Goal: Download file/media

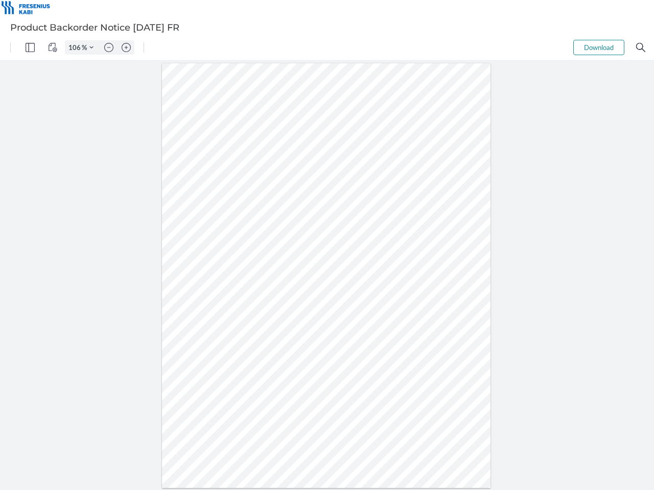
click at [30, 48] on img "Panel" at bounding box center [30, 47] width 9 height 9
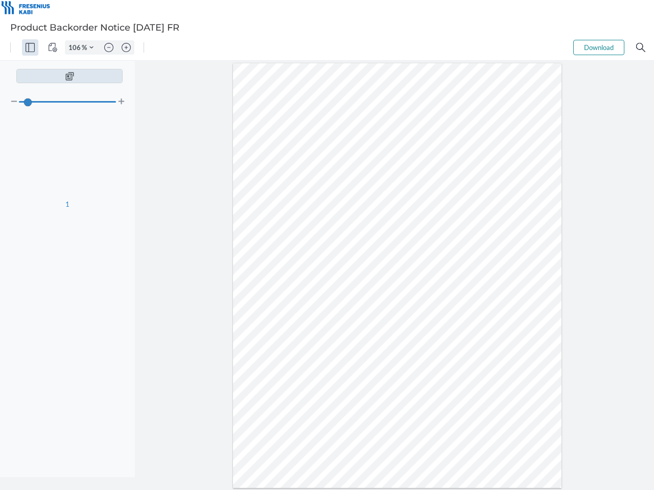
click at [53, 48] on img "View Controls" at bounding box center [52, 47] width 9 height 9
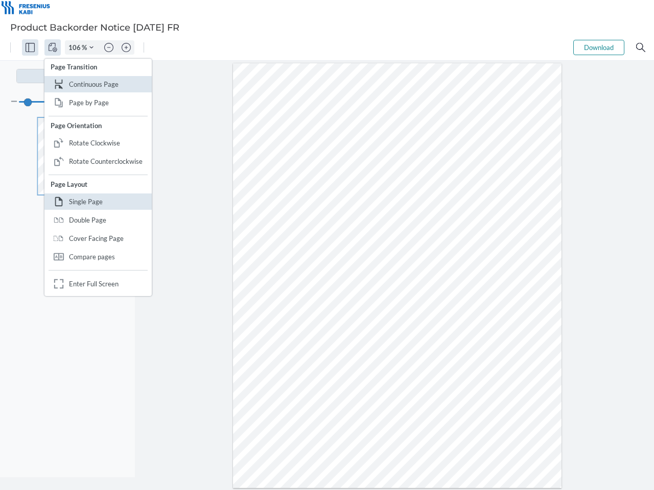
click at [76, 48] on input "106" at bounding box center [73, 47] width 16 height 9
click at [91, 48] on img "Zoom Controls" at bounding box center [91, 47] width 4 height 4
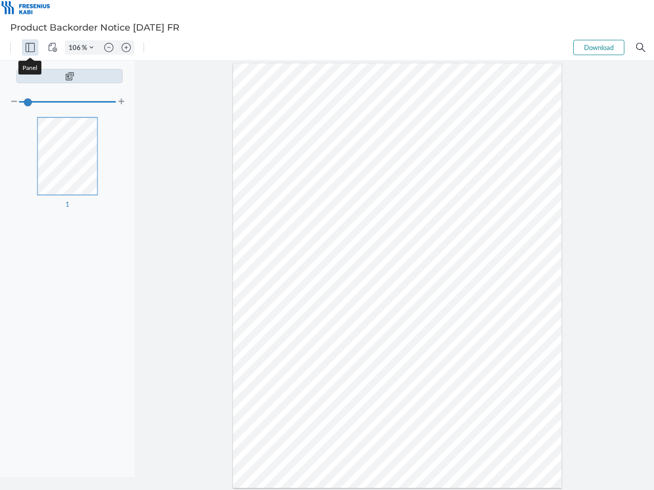
click at [109, 48] on img "Zoom out" at bounding box center [108, 47] width 9 height 9
click at [126, 48] on img "Zoom in" at bounding box center [126, 47] width 9 height 9
type input "106"
click at [599, 48] on button "Download" at bounding box center [598, 47] width 51 height 15
click at [641, 48] on img "Search" at bounding box center [640, 47] width 9 height 9
